Goal: Task Accomplishment & Management: Use online tool/utility

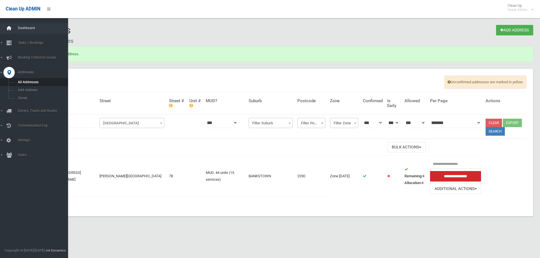
drag, startPoint x: 0, startPoint y: 0, endPoint x: 9, endPoint y: 27, distance: 28.4
click at [9, 27] on icon at bounding box center [9, 28] width 6 height 11
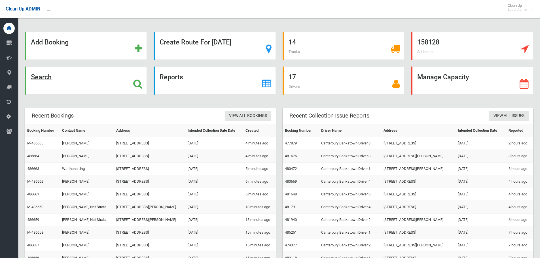
click at [34, 79] on strong "Search" at bounding box center [41, 77] width 21 height 8
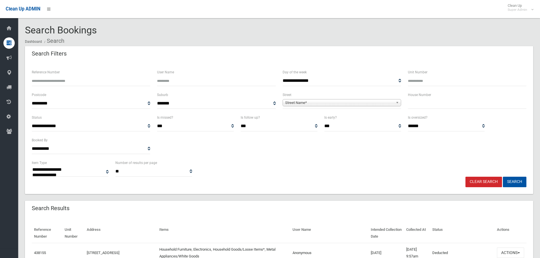
select select
type input "******"
click at [503, 177] on button "Search" at bounding box center [515, 182] width 24 height 10
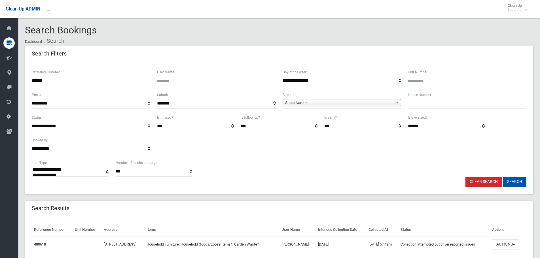
select select
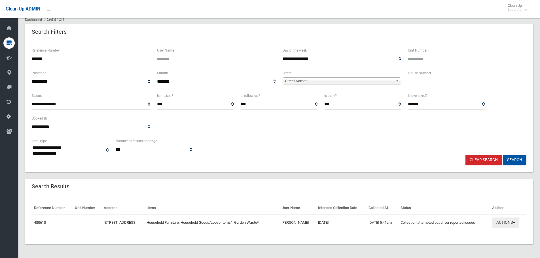
click at [511, 220] on button "Actions" at bounding box center [505, 223] width 27 height 10
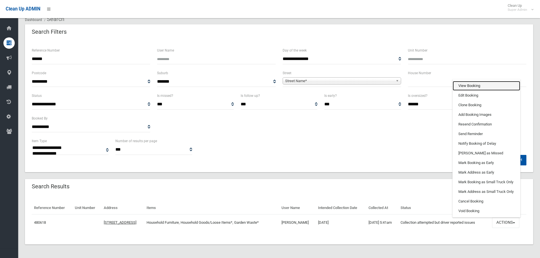
click at [468, 84] on link "View Booking" at bounding box center [486, 86] width 67 height 10
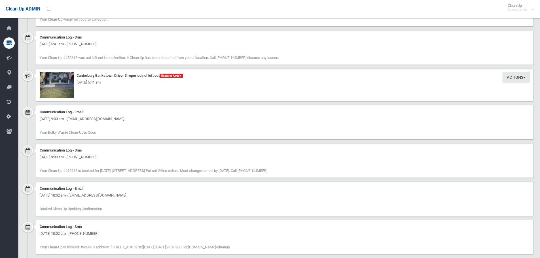
scroll to position [454, 0]
click at [61, 87] on img at bounding box center [57, 84] width 34 height 26
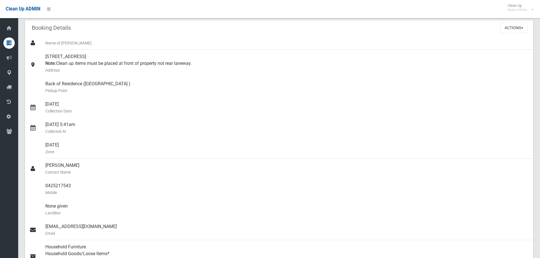
scroll to position [0, 0]
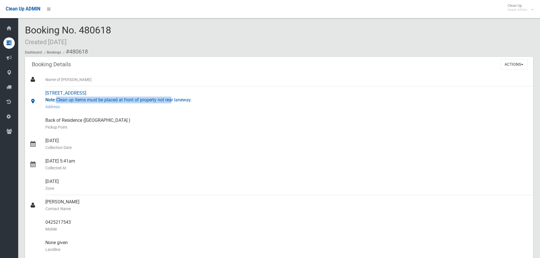
drag, startPoint x: 57, startPoint y: 100, endPoint x: 174, endPoint y: 101, distance: 117.7
click at [174, 101] on div "[STREET_ADDRESS] Note: Clean up items must be placed at front of property not r…" at bounding box center [286, 99] width 483 height 27
click at [200, 107] on small "Address" at bounding box center [286, 106] width 483 height 7
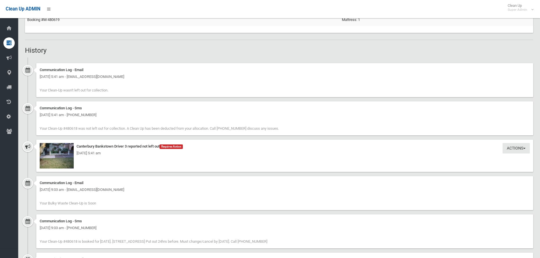
scroll to position [463, 0]
